Goal: Navigation & Orientation: Go to known website

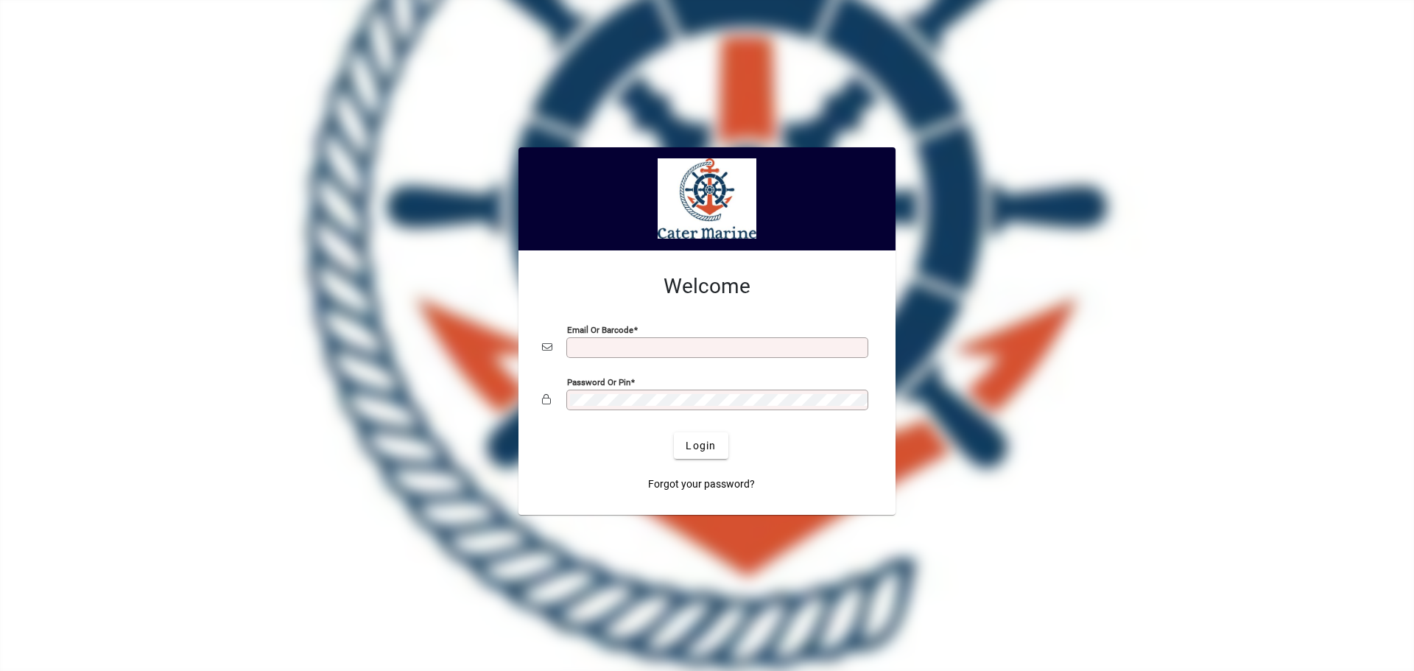
click at [593, 341] on div "Email or Barcode" at bounding box center [717, 347] width 302 height 21
type input "**********"
click at [674, 432] on button "Login" at bounding box center [701, 445] width 54 height 27
